Goal: Transaction & Acquisition: Purchase product/service

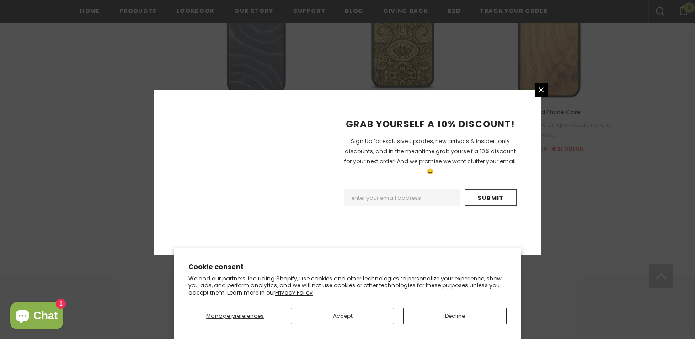
scroll to position [1107, 0]
